Goal: Navigation & Orientation: Find specific page/section

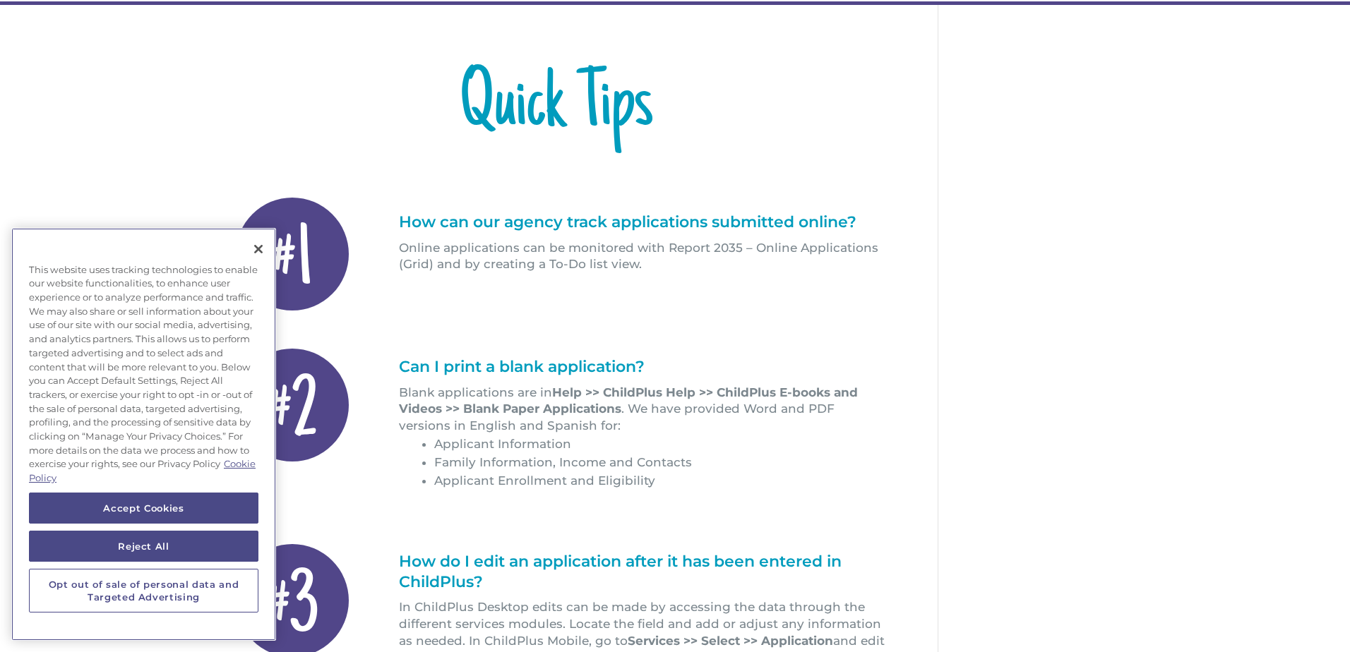
scroll to position [169, 0]
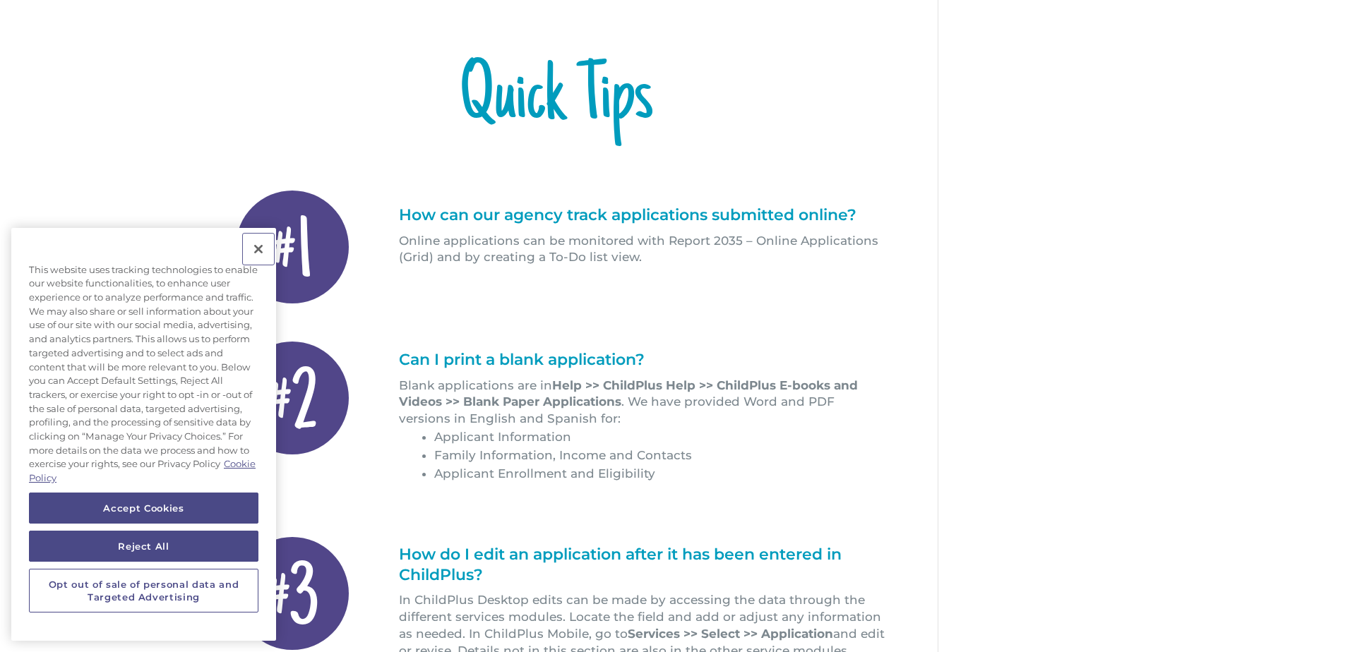
click at [258, 246] on button "Close" at bounding box center [258, 249] width 31 height 31
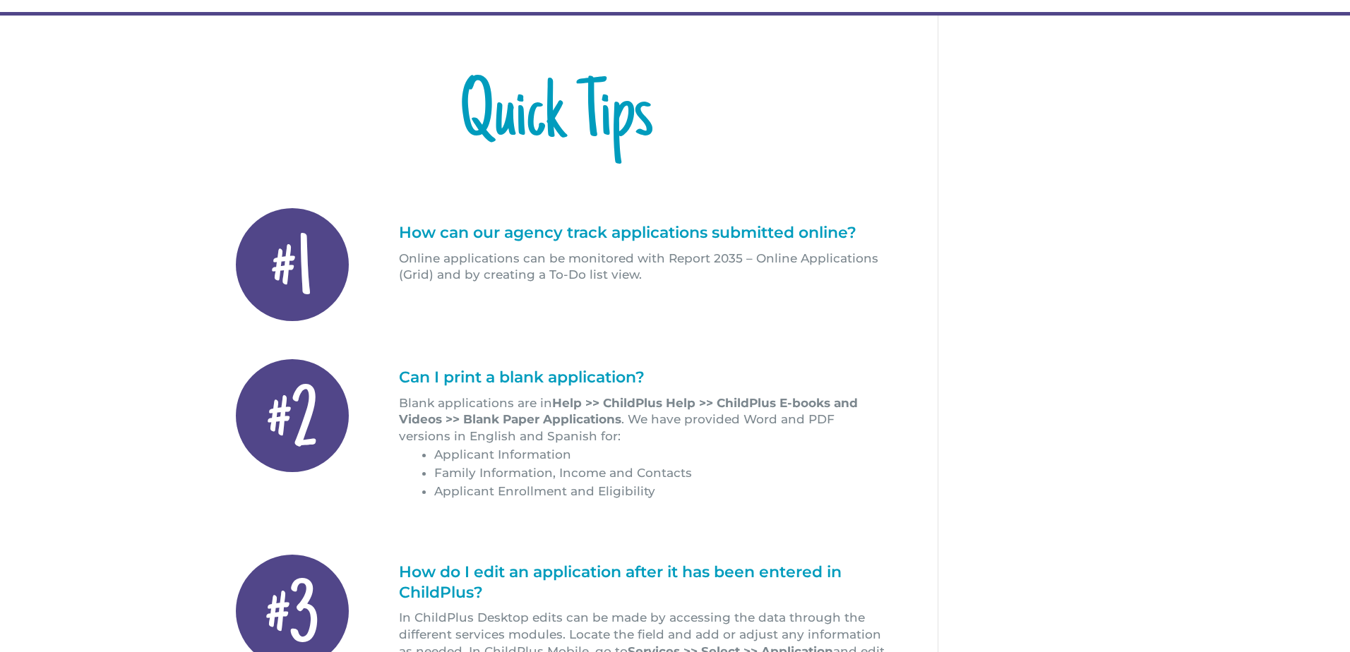
scroll to position [0, 0]
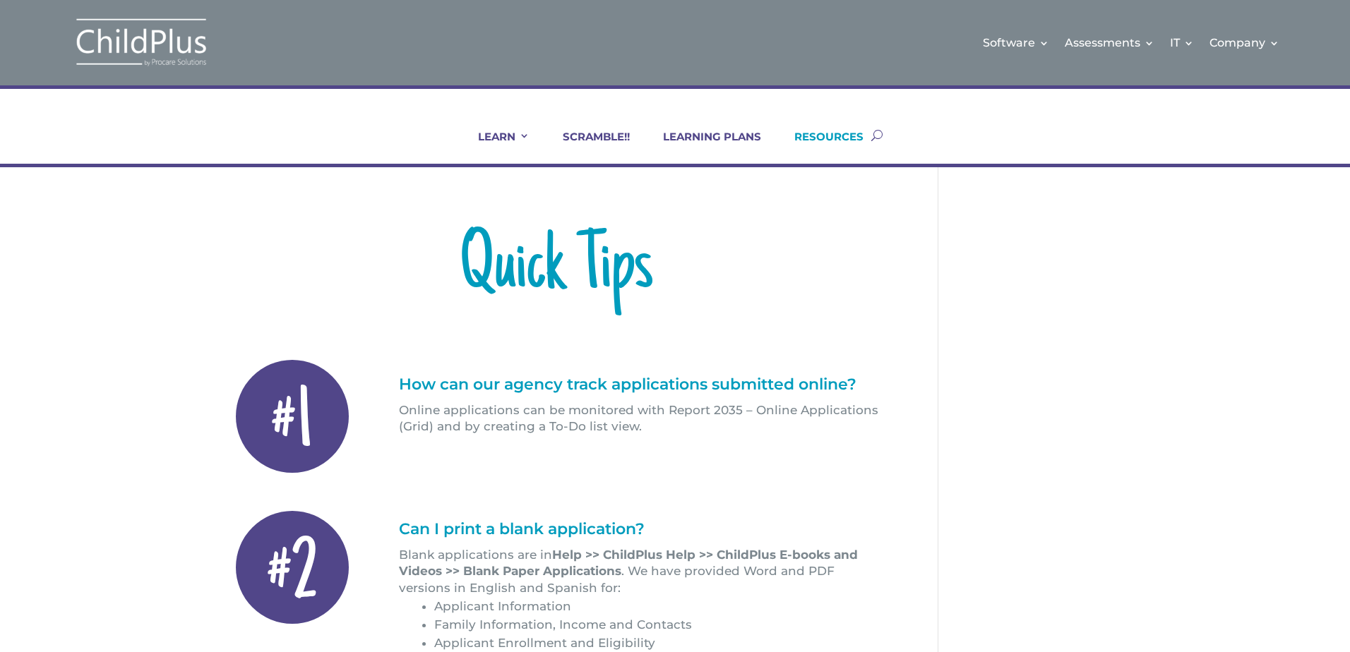
click at [855, 138] on link "RESOURCES" at bounding box center [820, 147] width 87 height 34
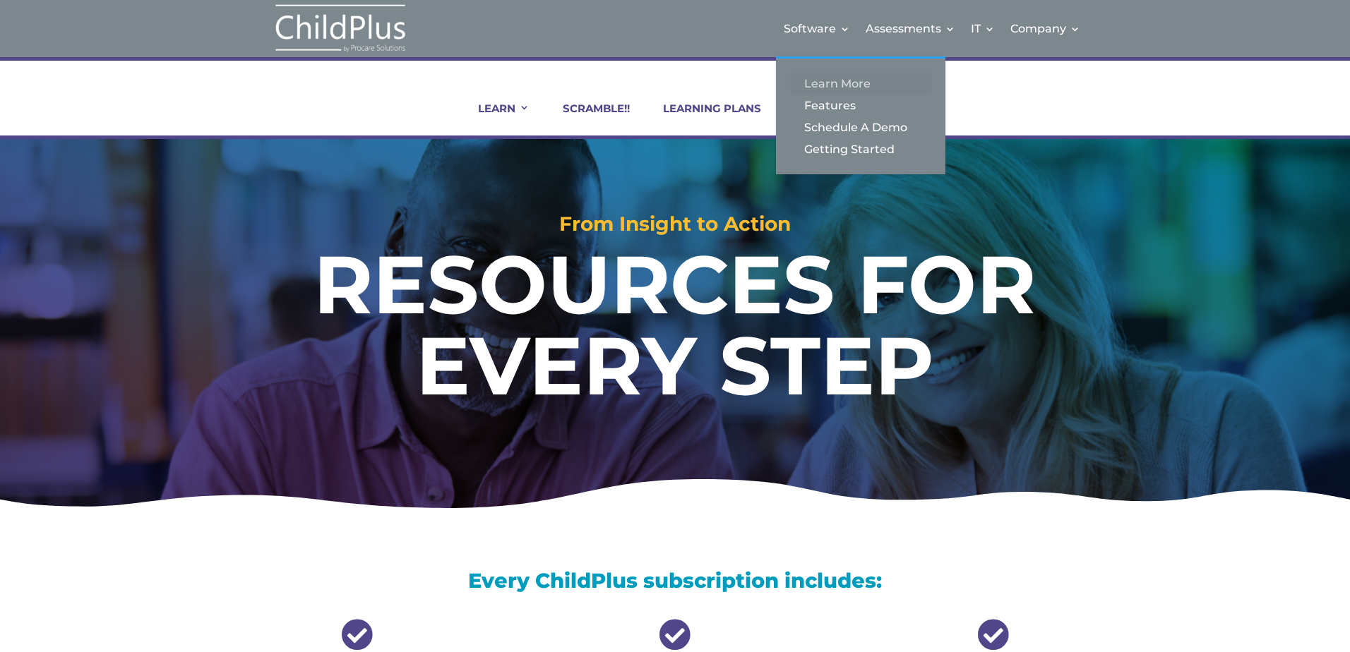
click at [842, 83] on link "Learn More" at bounding box center [860, 84] width 141 height 22
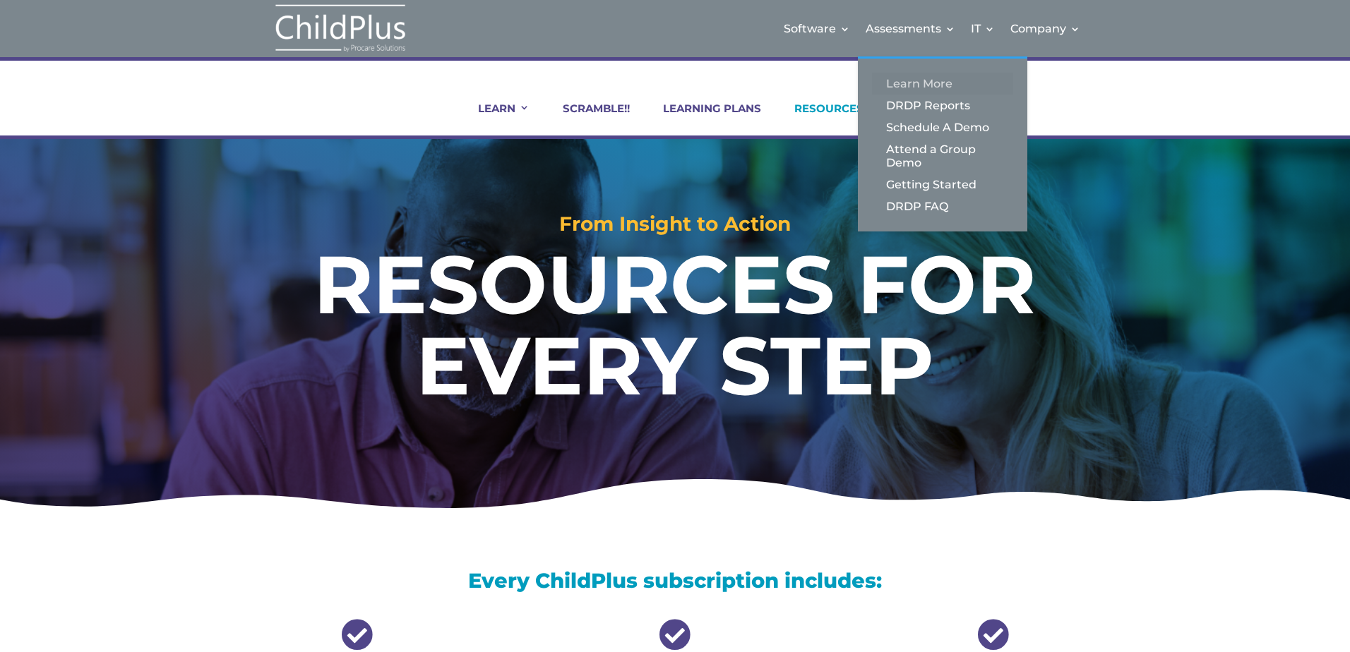
click at [912, 89] on link "Learn More" at bounding box center [942, 84] width 141 height 22
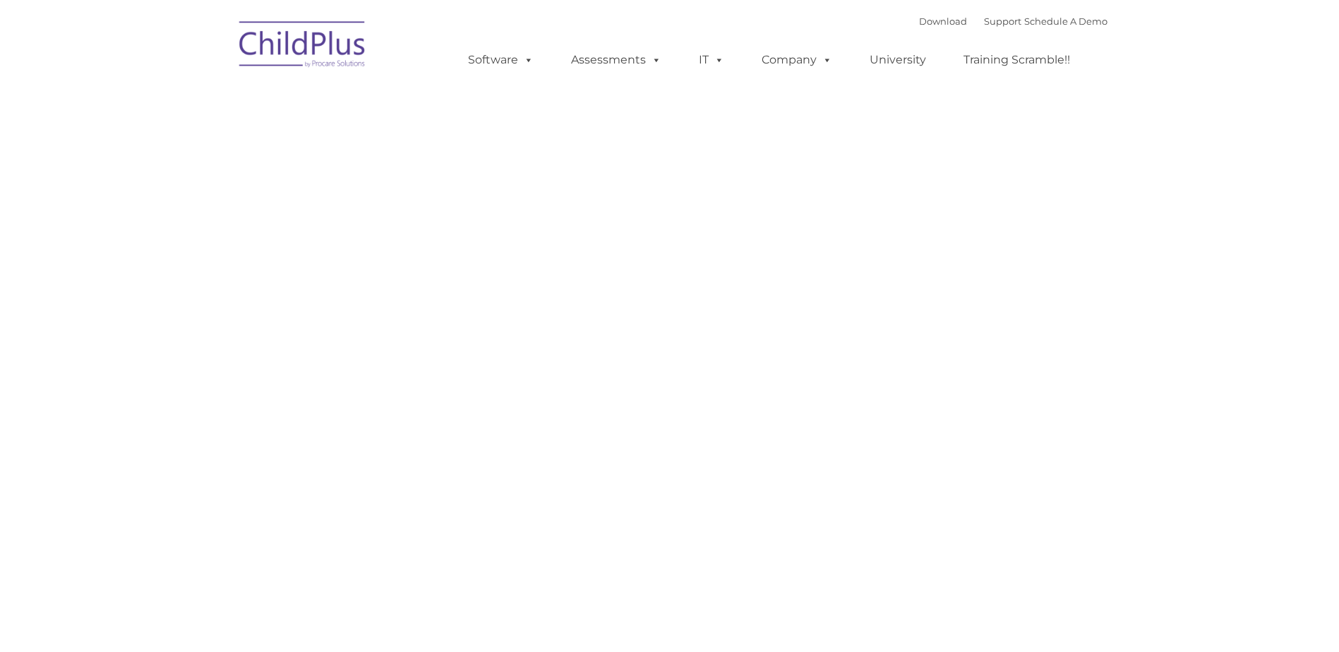
type input ""
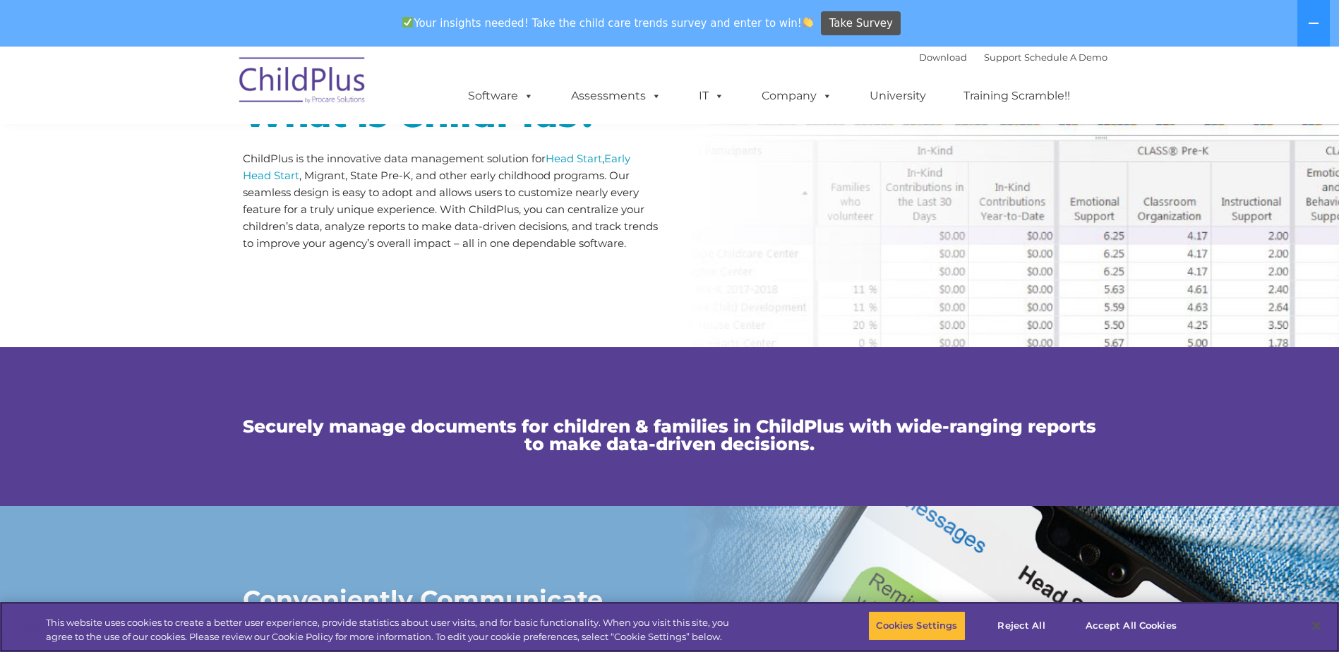
scroll to position [752, 0]
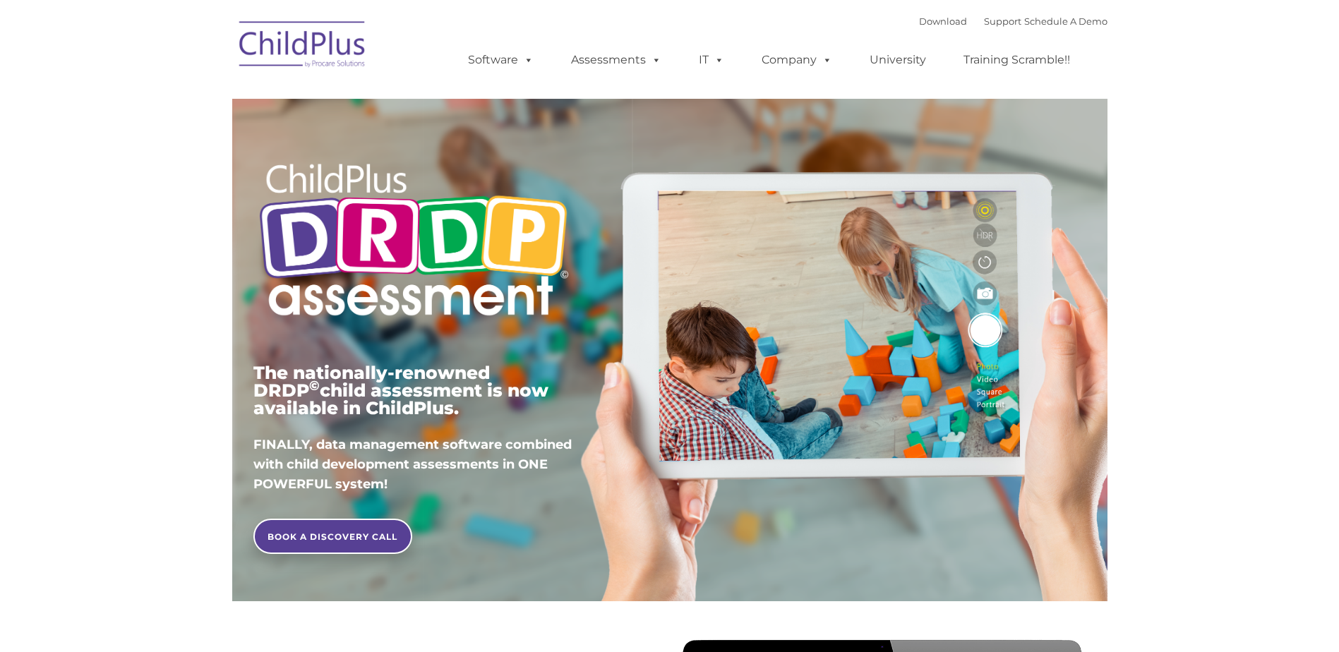
type input ""
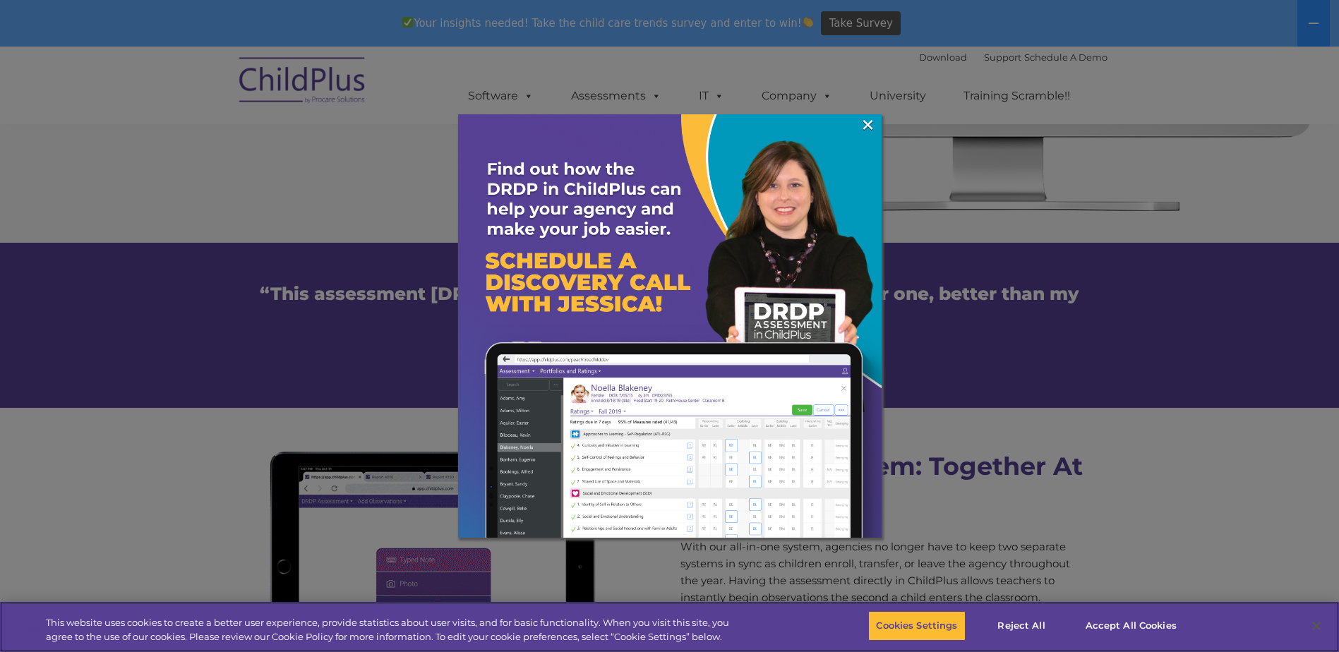
scroll to position [1043, 0]
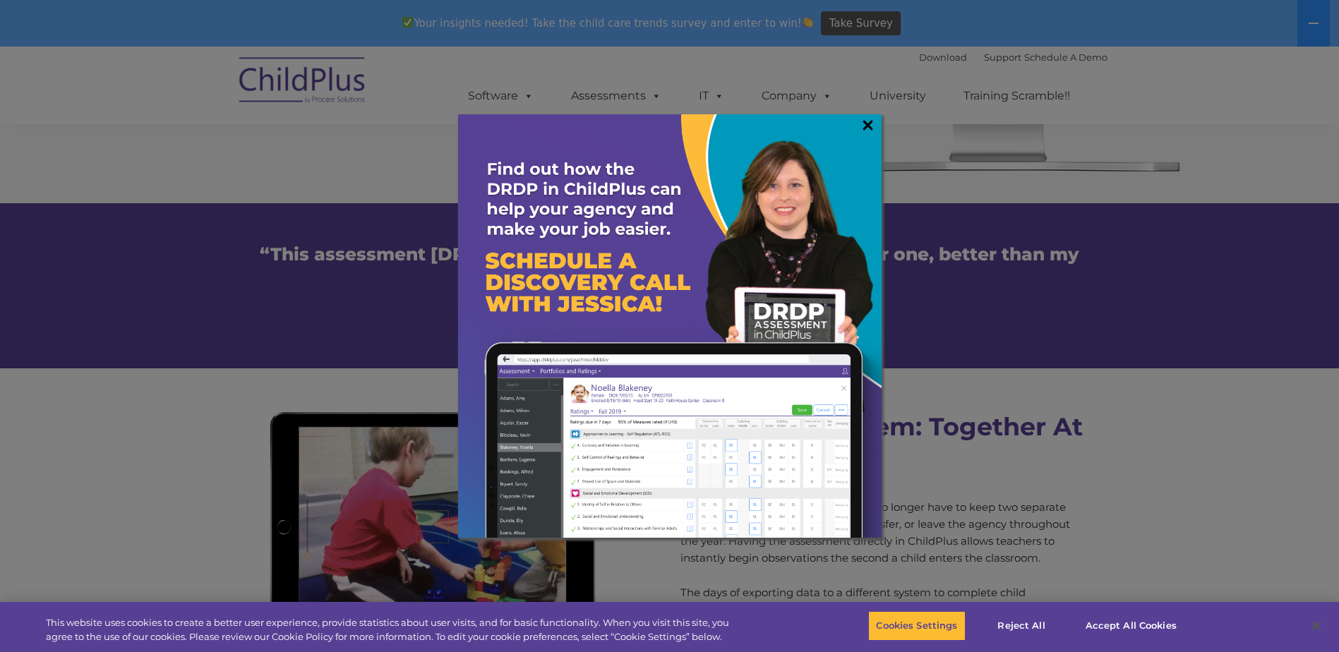
click at [866, 131] on link "×" at bounding box center [868, 125] width 16 height 14
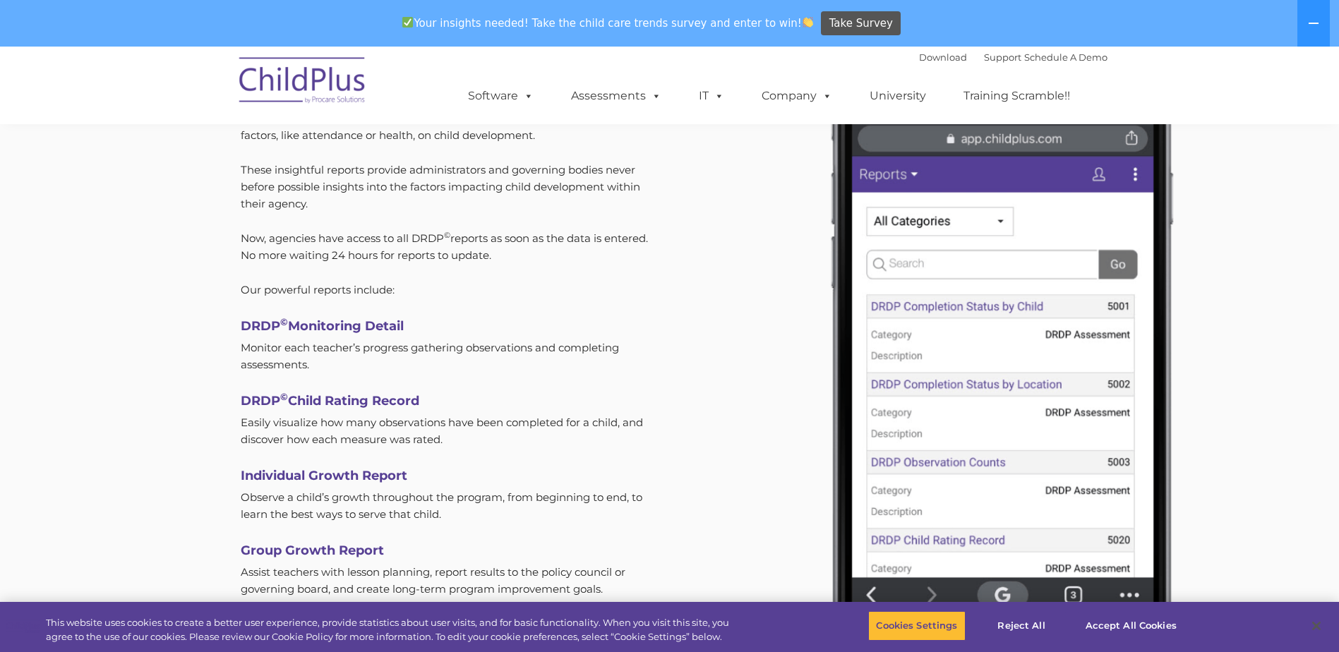
scroll to position [4198, 0]
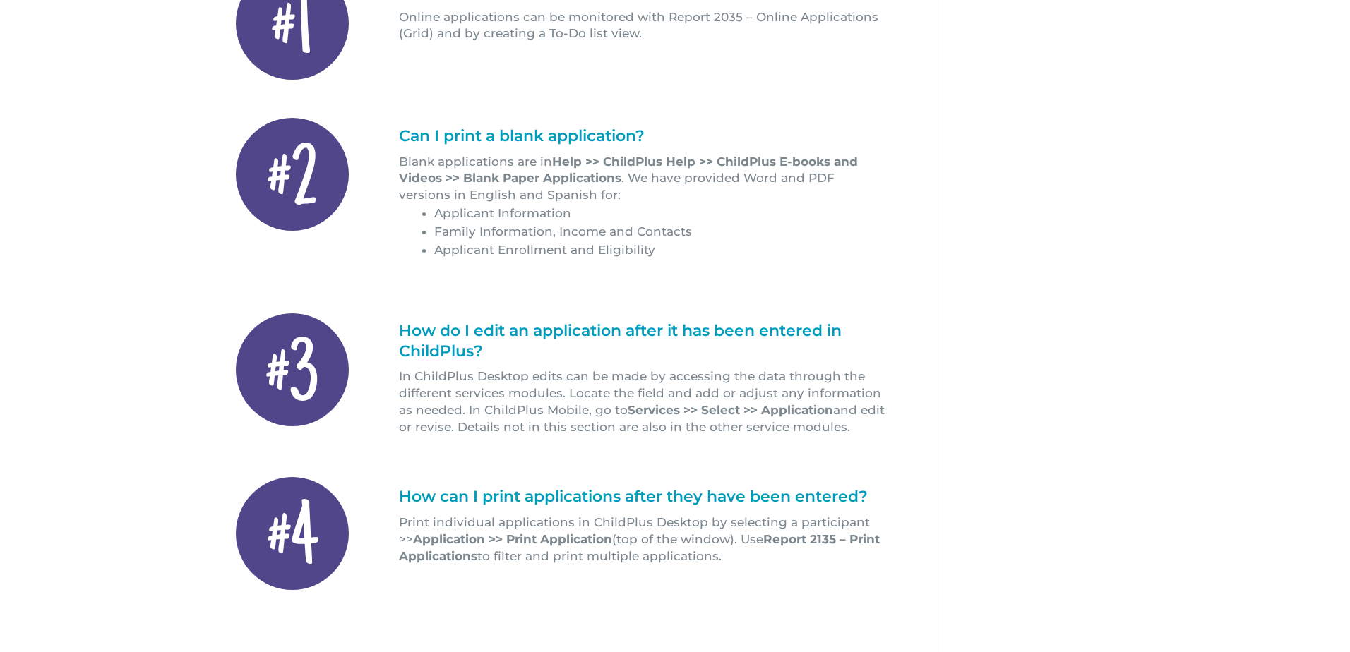
scroll to position [395, 0]
